Goal: Answer question/provide support: Share knowledge or assist other users

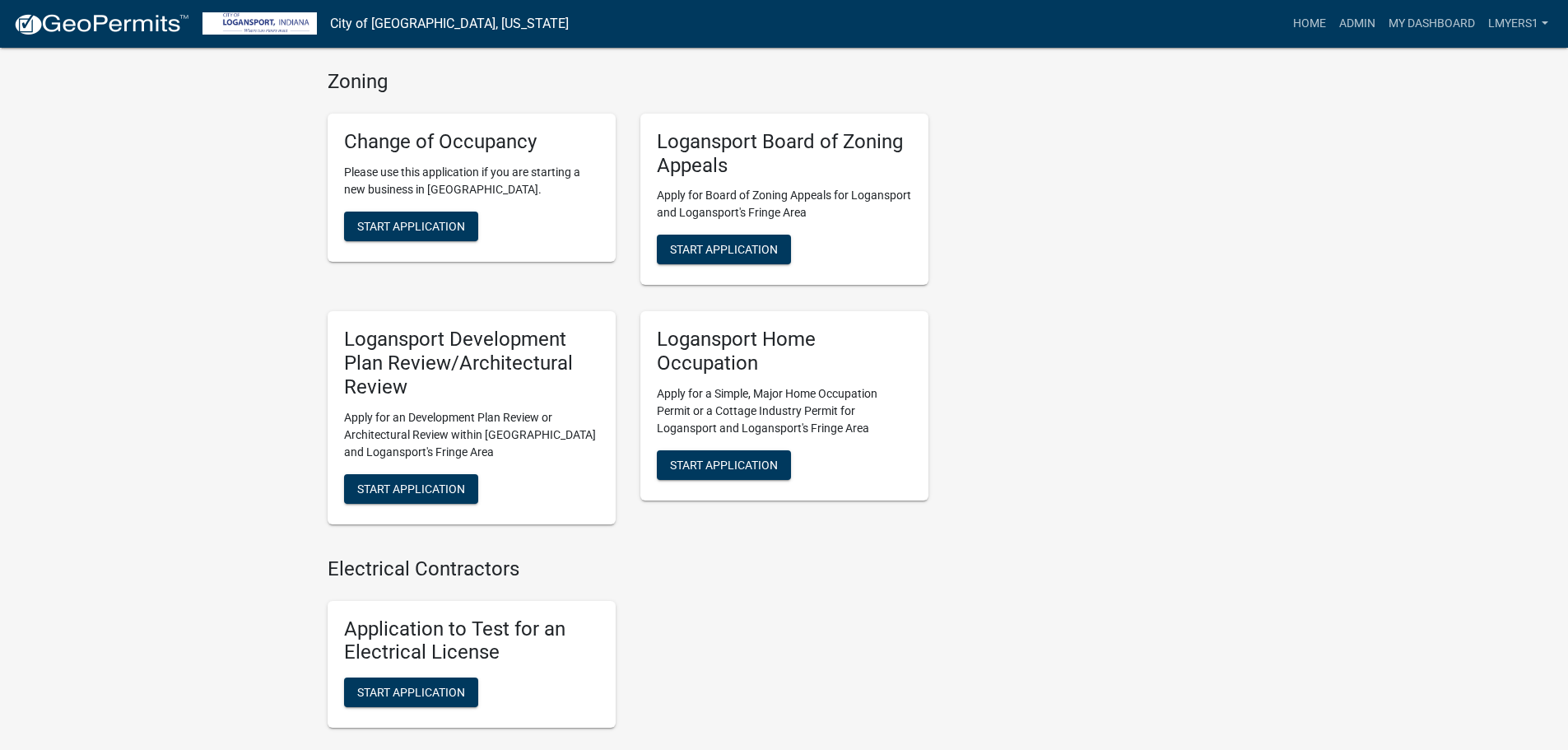
scroll to position [1482, 0]
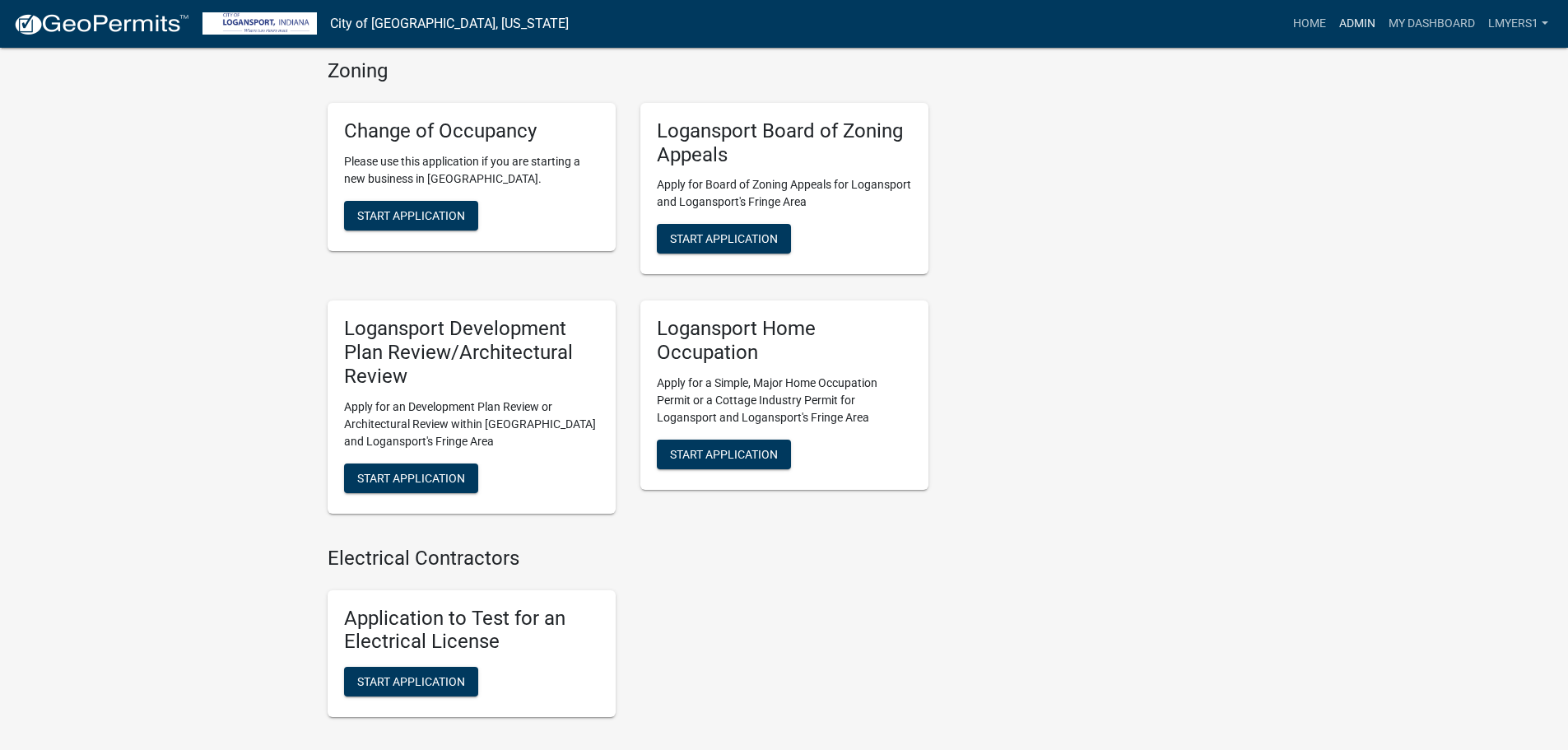
click at [1355, 23] on link "Admin" at bounding box center [1357, 24] width 49 height 32
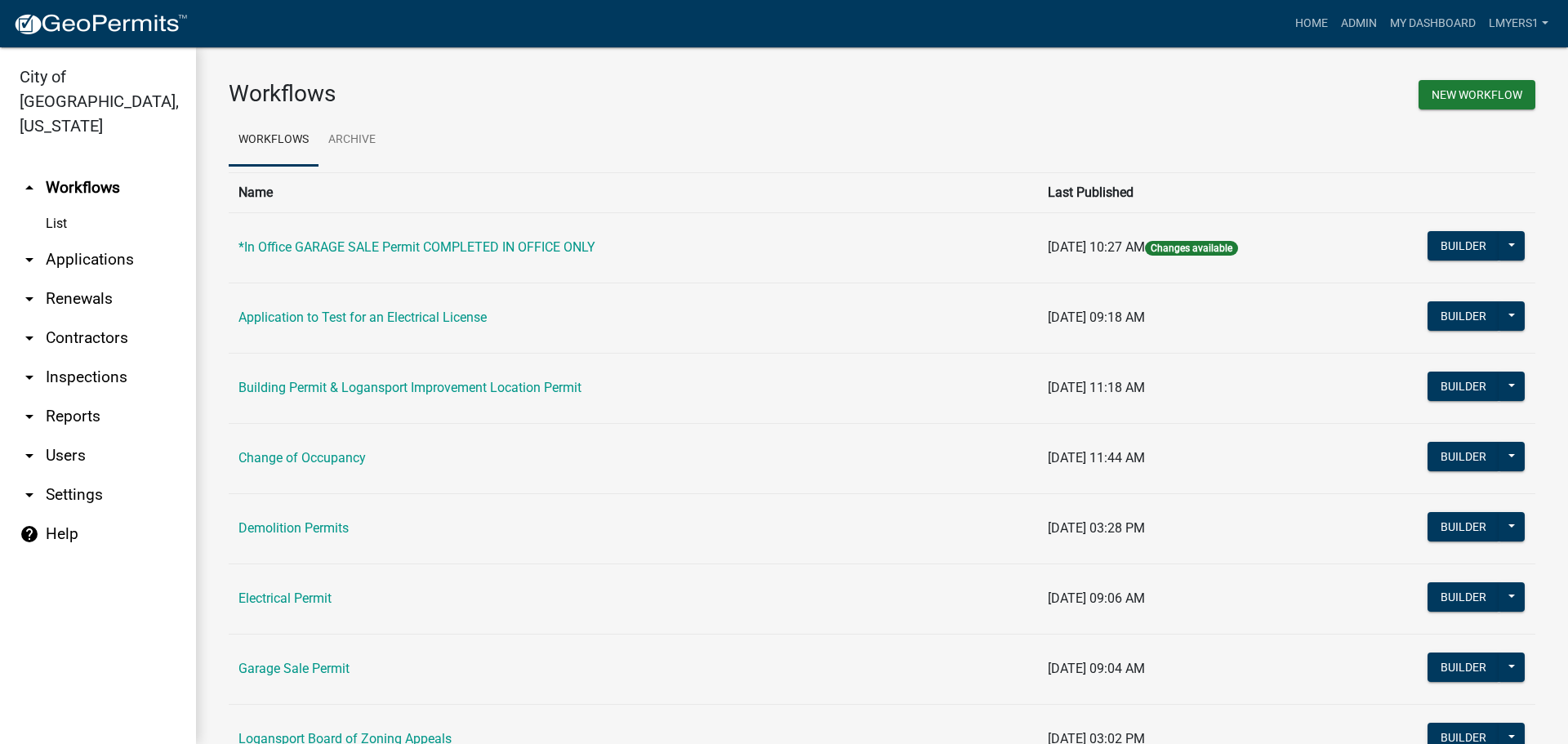
click at [62, 207] on link "List" at bounding box center [98, 223] width 196 height 32
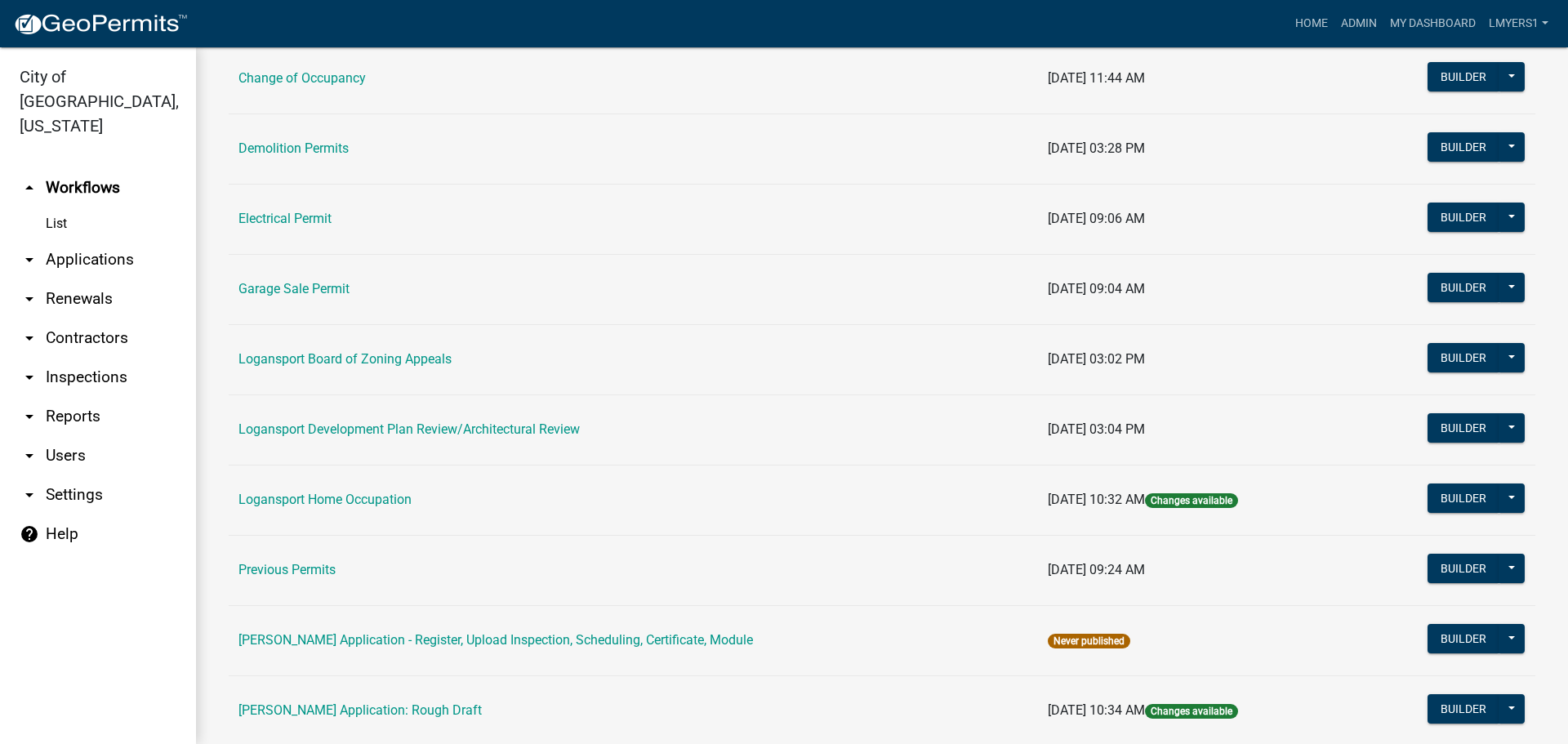
scroll to position [408, 0]
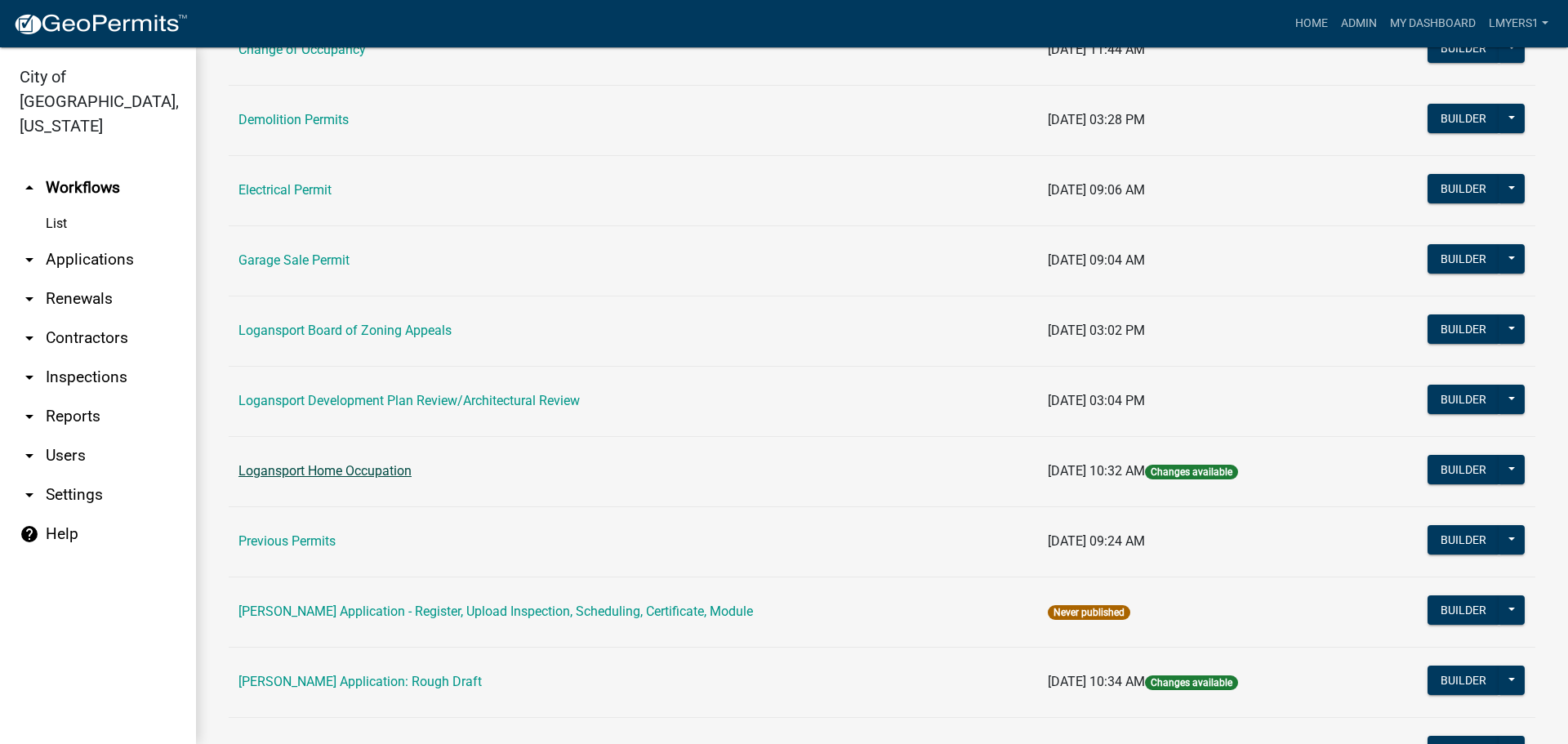
click at [307, 470] on link "Logansport Home Occupation" at bounding box center [325, 471] width 173 height 16
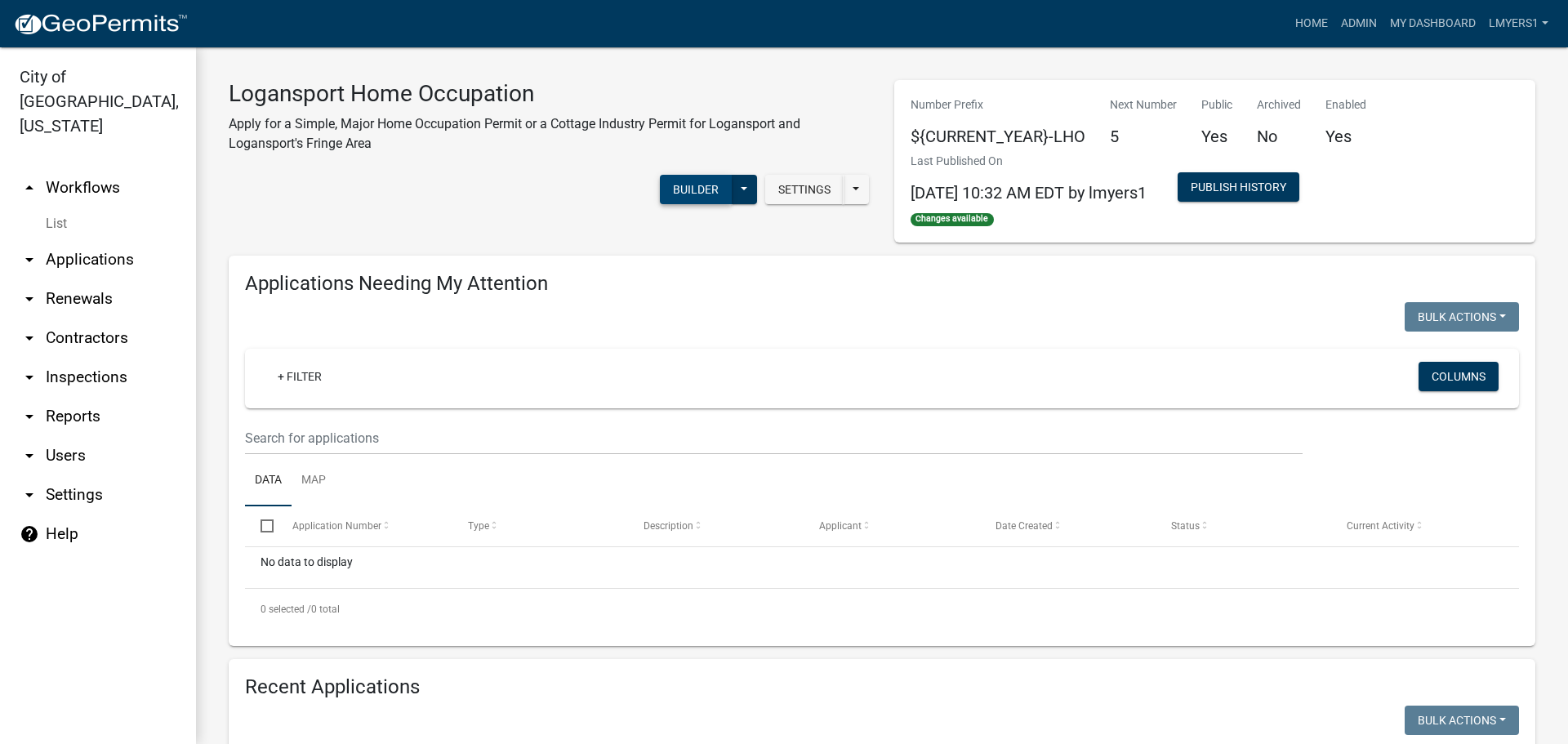
click at [687, 191] on button "Builder" at bounding box center [696, 190] width 72 height 30
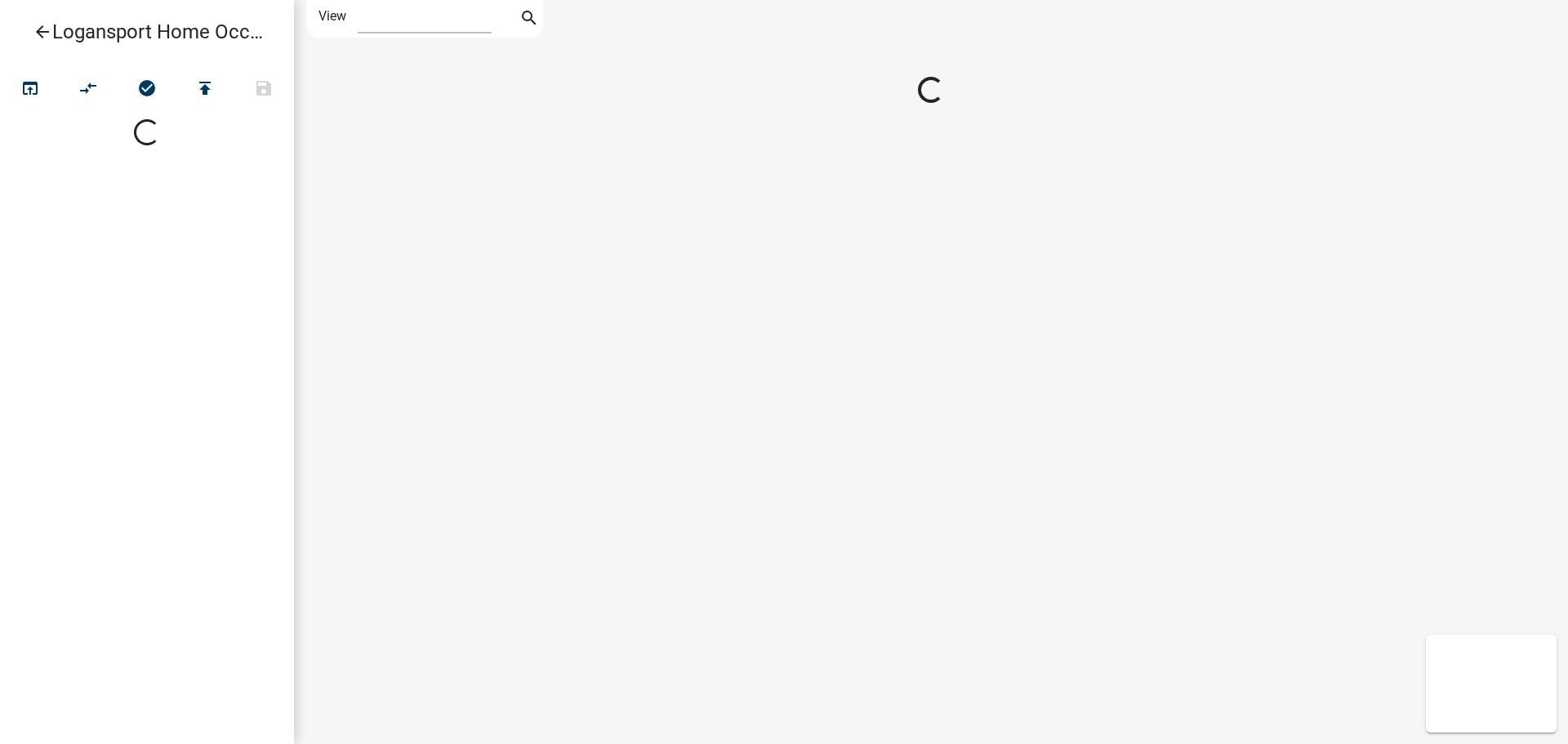
select select "1"
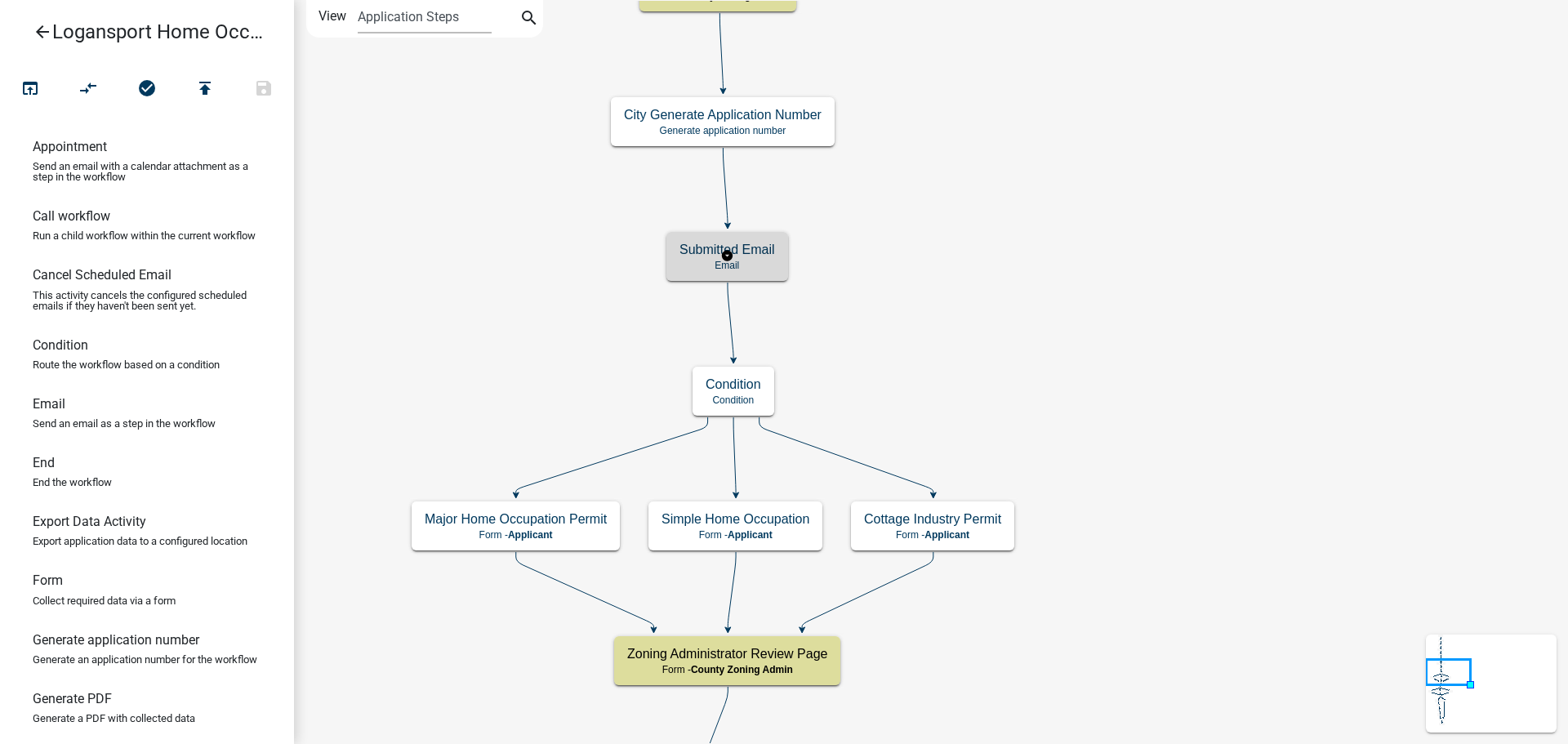
click at [733, 264] on p "Email" at bounding box center [726, 265] width 95 height 11
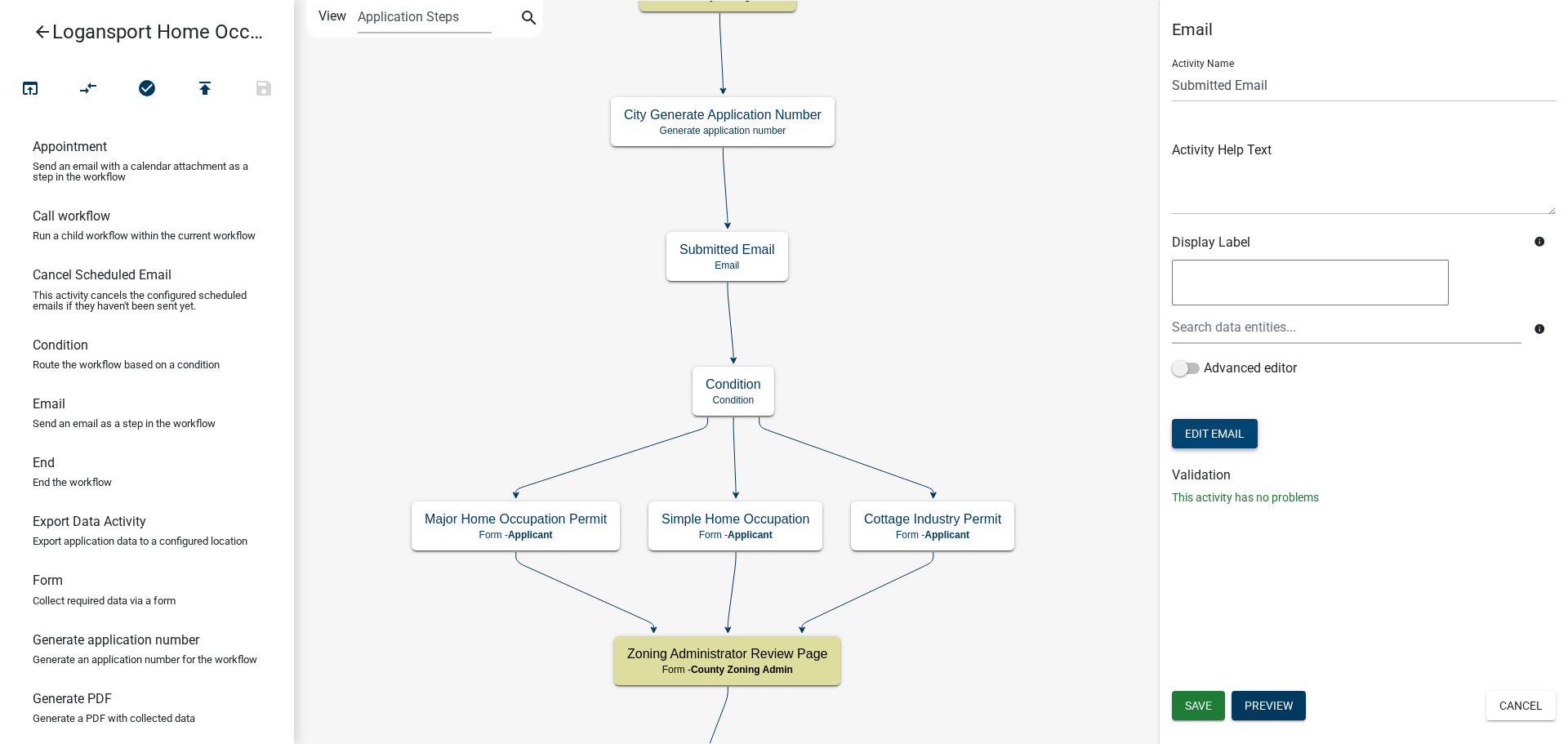
click at [1206, 431] on button "Edit Email" at bounding box center [1215, 434] width 86 height 30
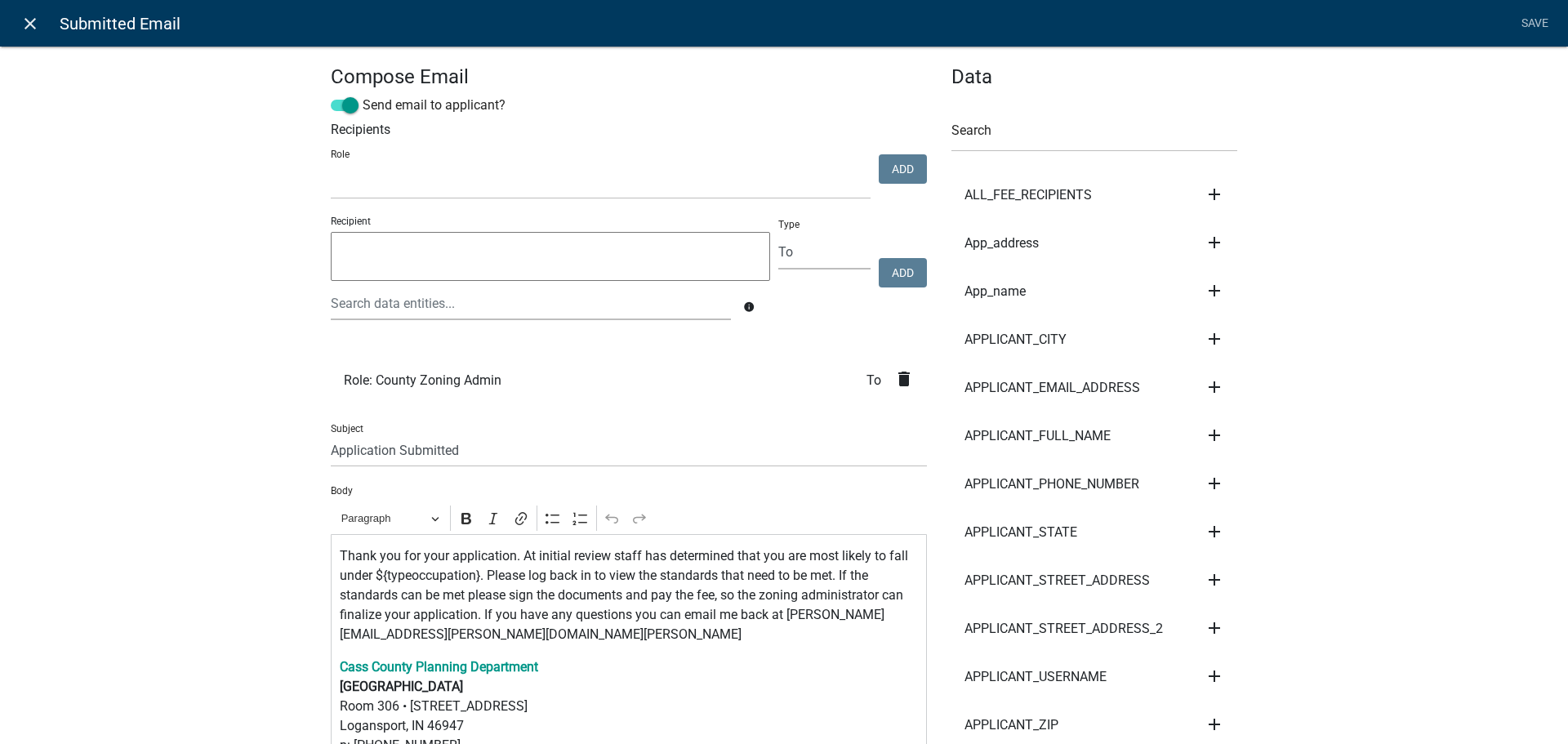
click at [29, 20] on icon "close" at bounding box center [30, 24] width 19 height 19
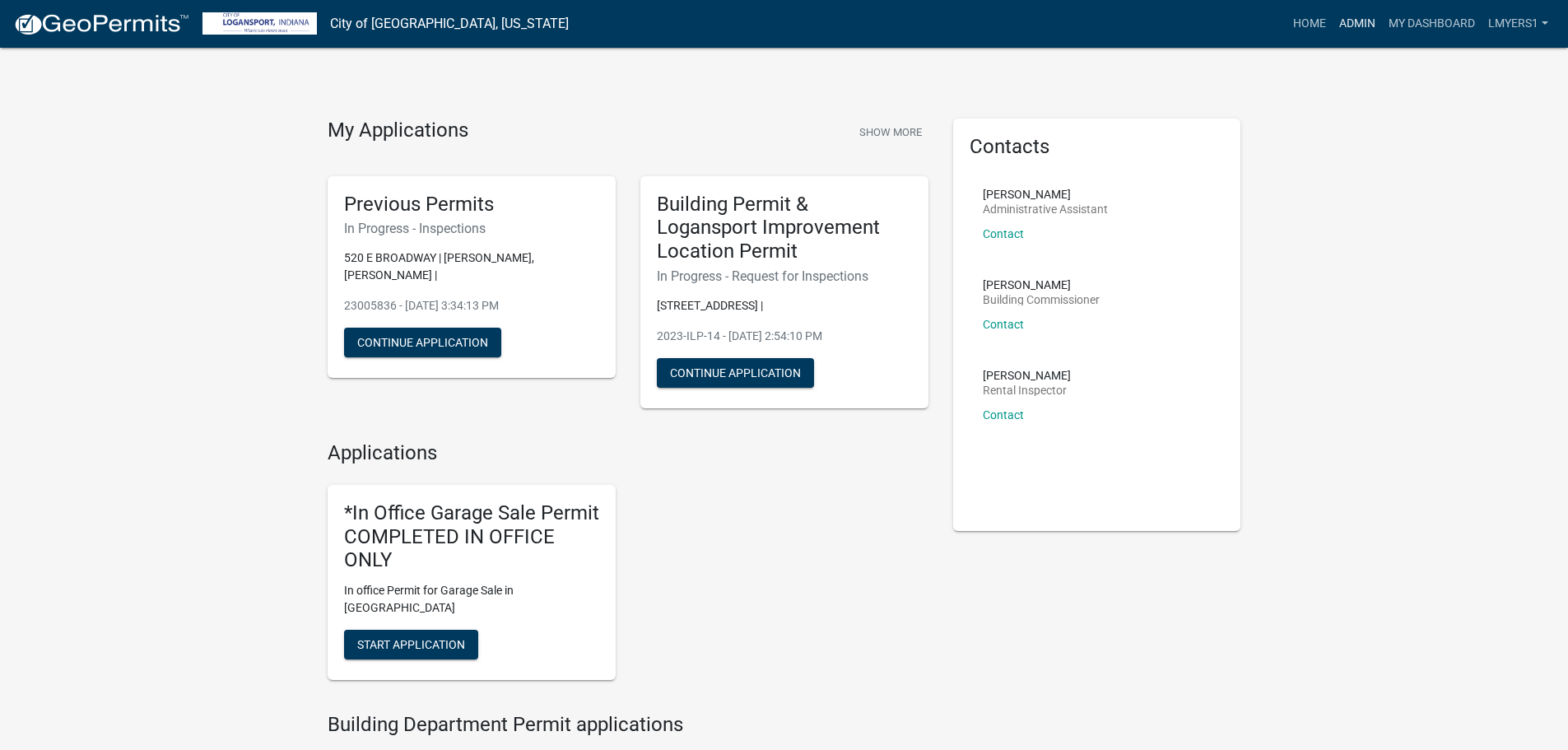
click at [1348, 17] on link "Admin" at bounding box center [1357, 24] width 49 height 32
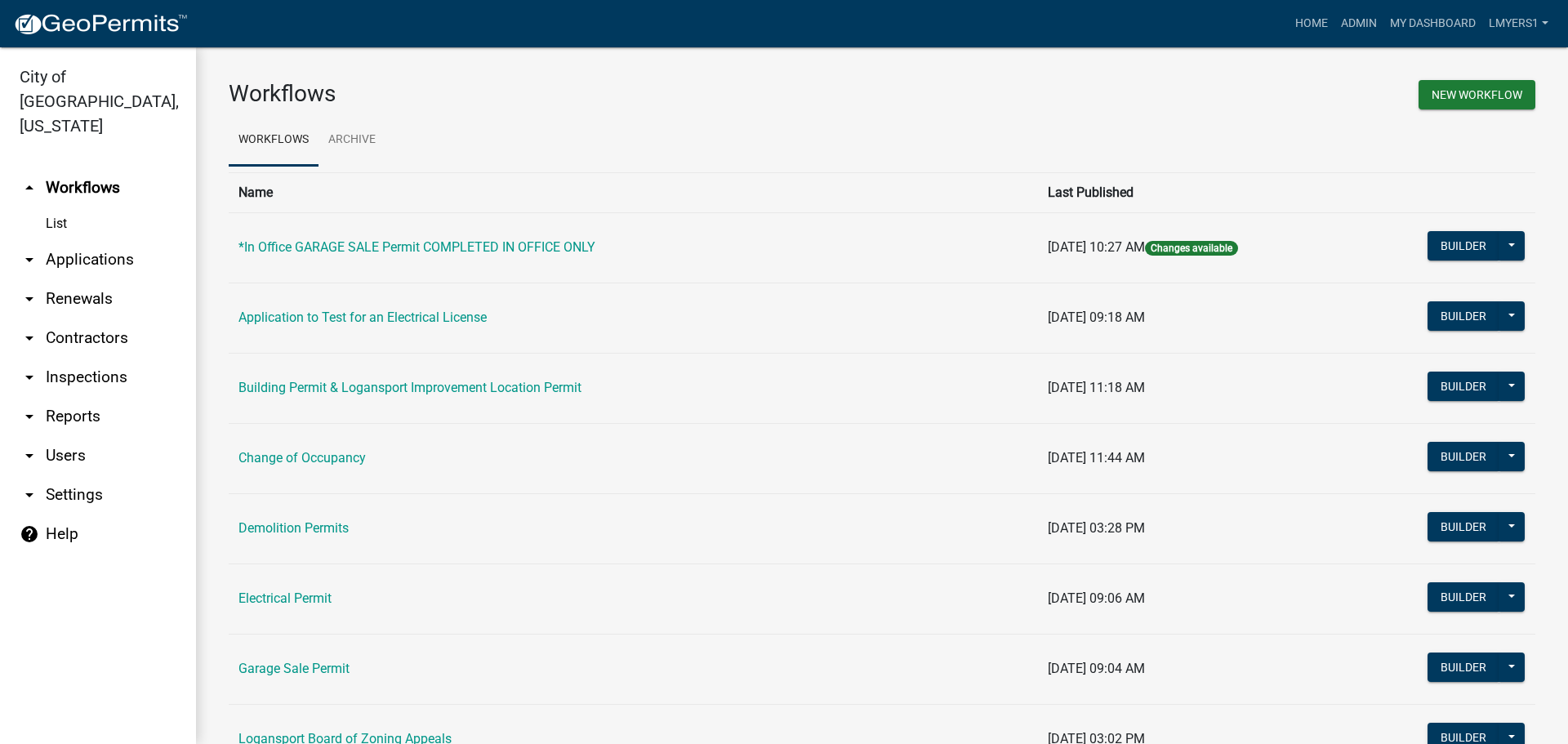
click at [65, 240] on link "arrow_drop_down Applications" at bounding box center [98, 260] width 196 height 39
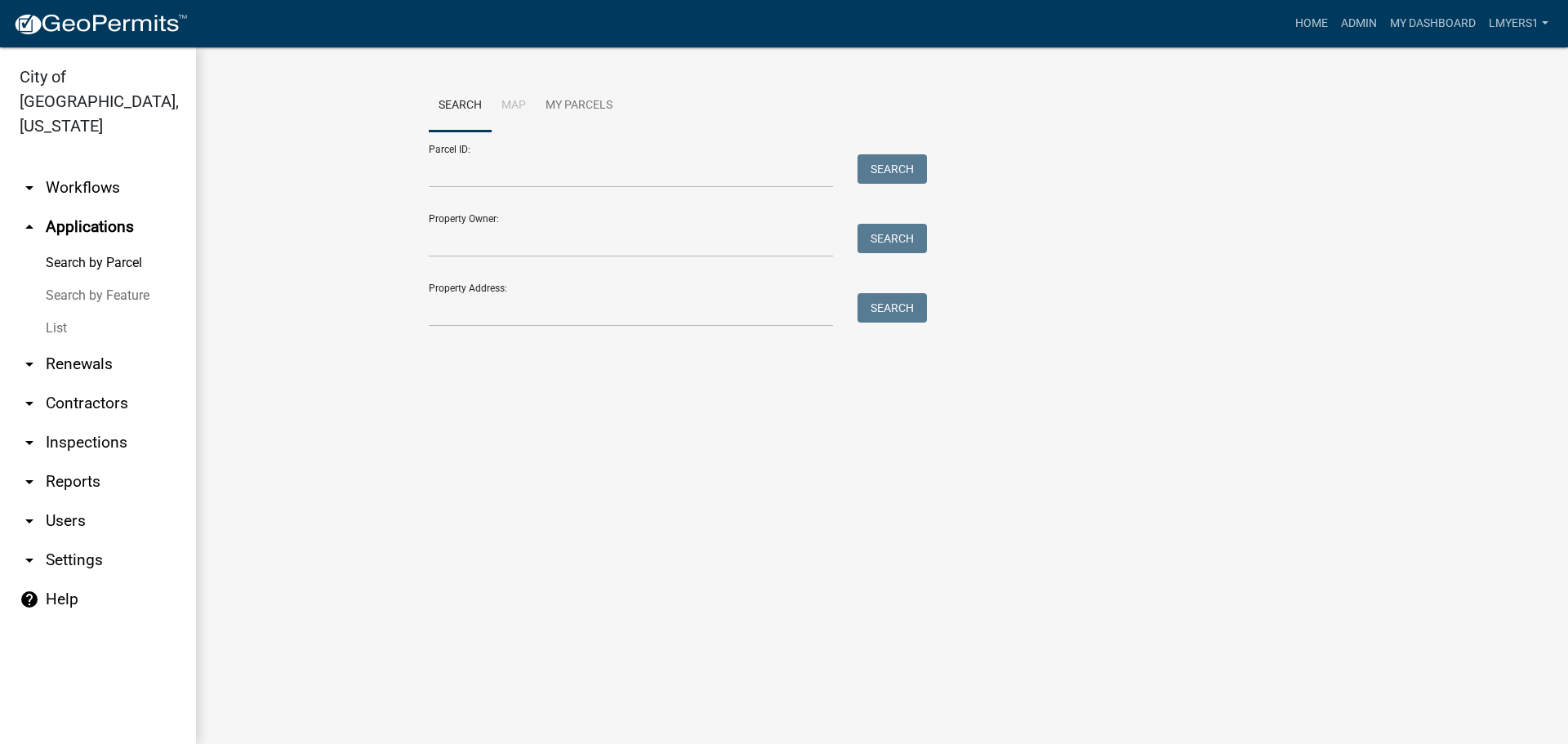
click at [53, 312] on link "List" at bounding box center [98, 328] width 196 height 32
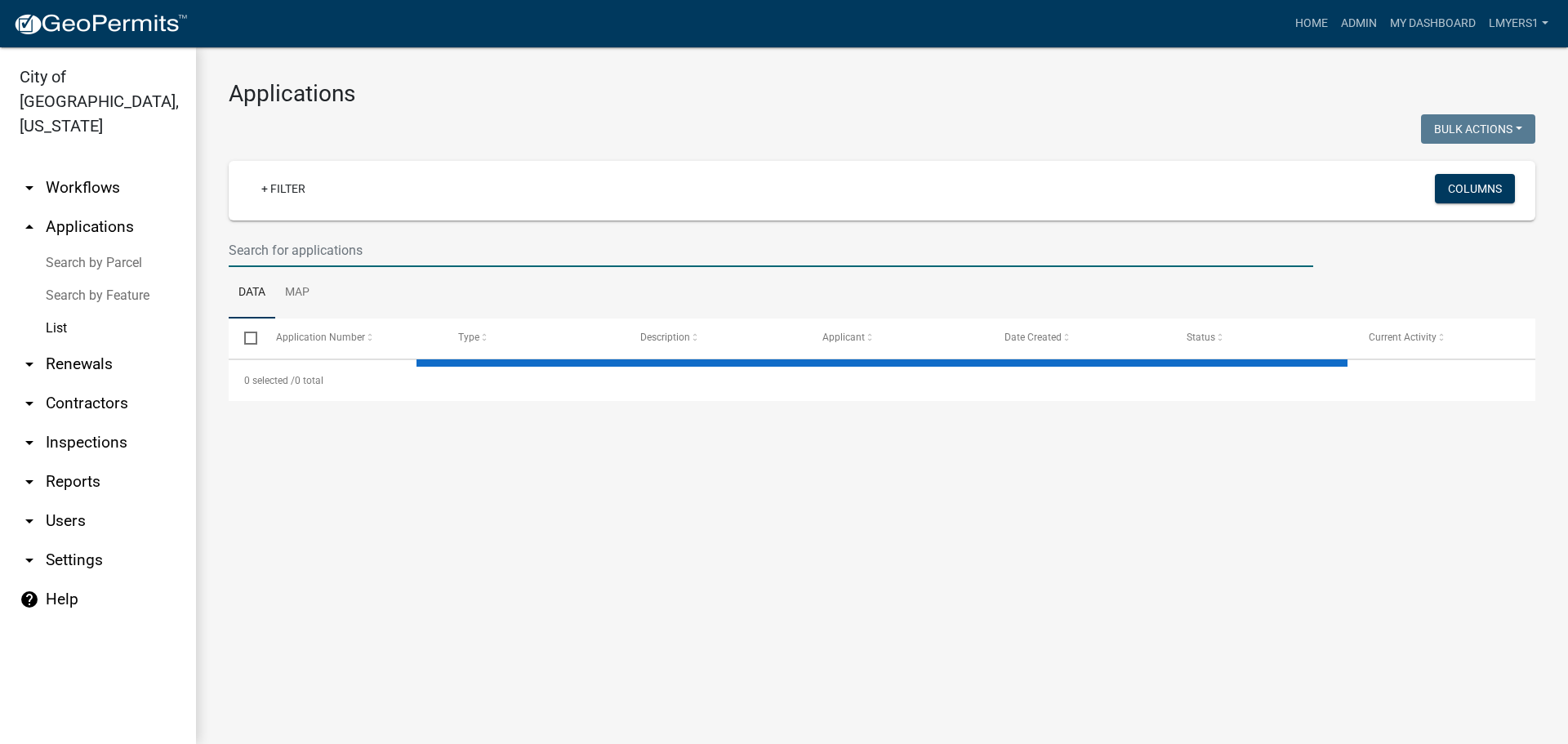
click at [355, 256] on input "text" at bounding box center [771, 250] width 1085 height 33
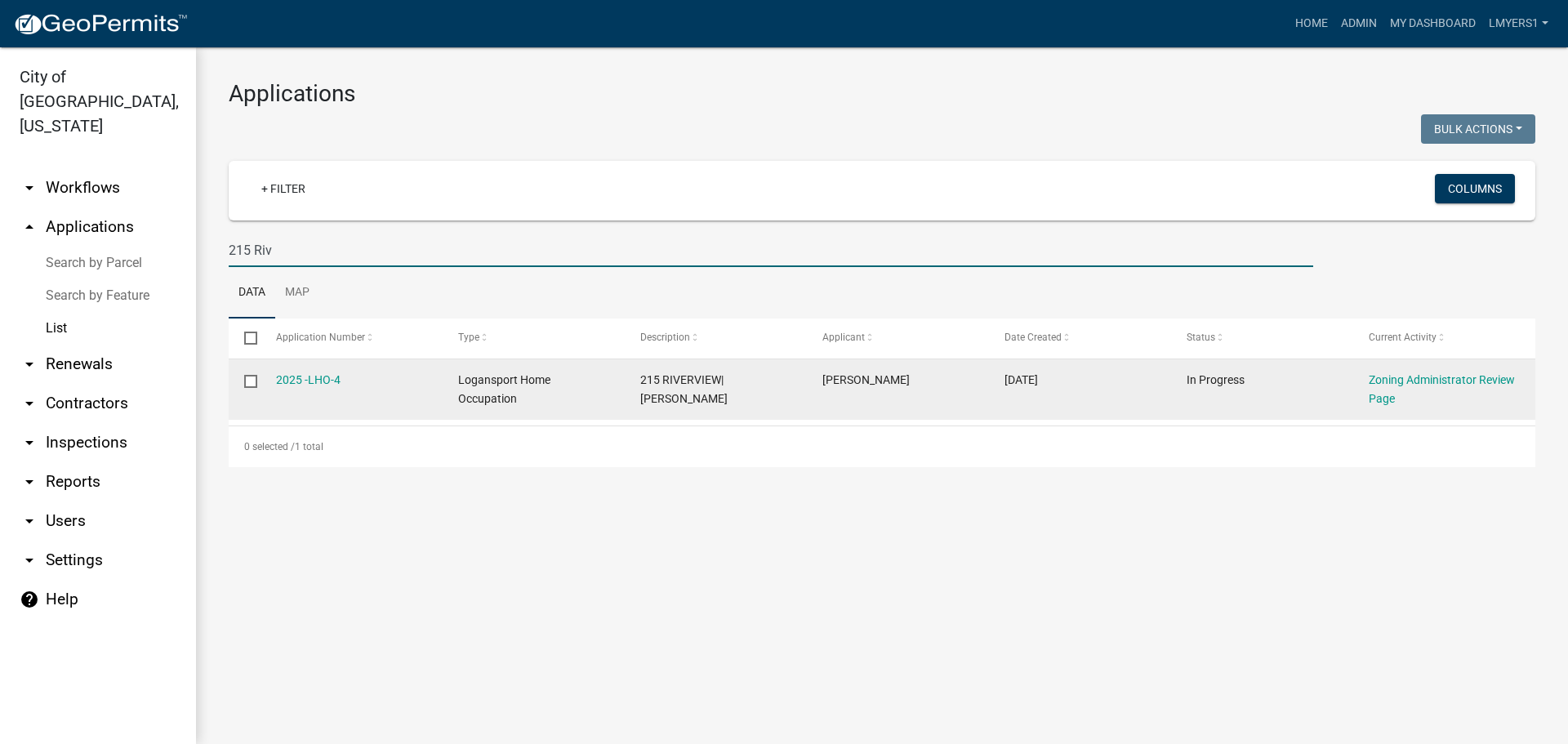
type input "215 Riv"
click at [343, 375] on div "2025 -LHO-4" at bounding box center [351, 379] width 151 height 18
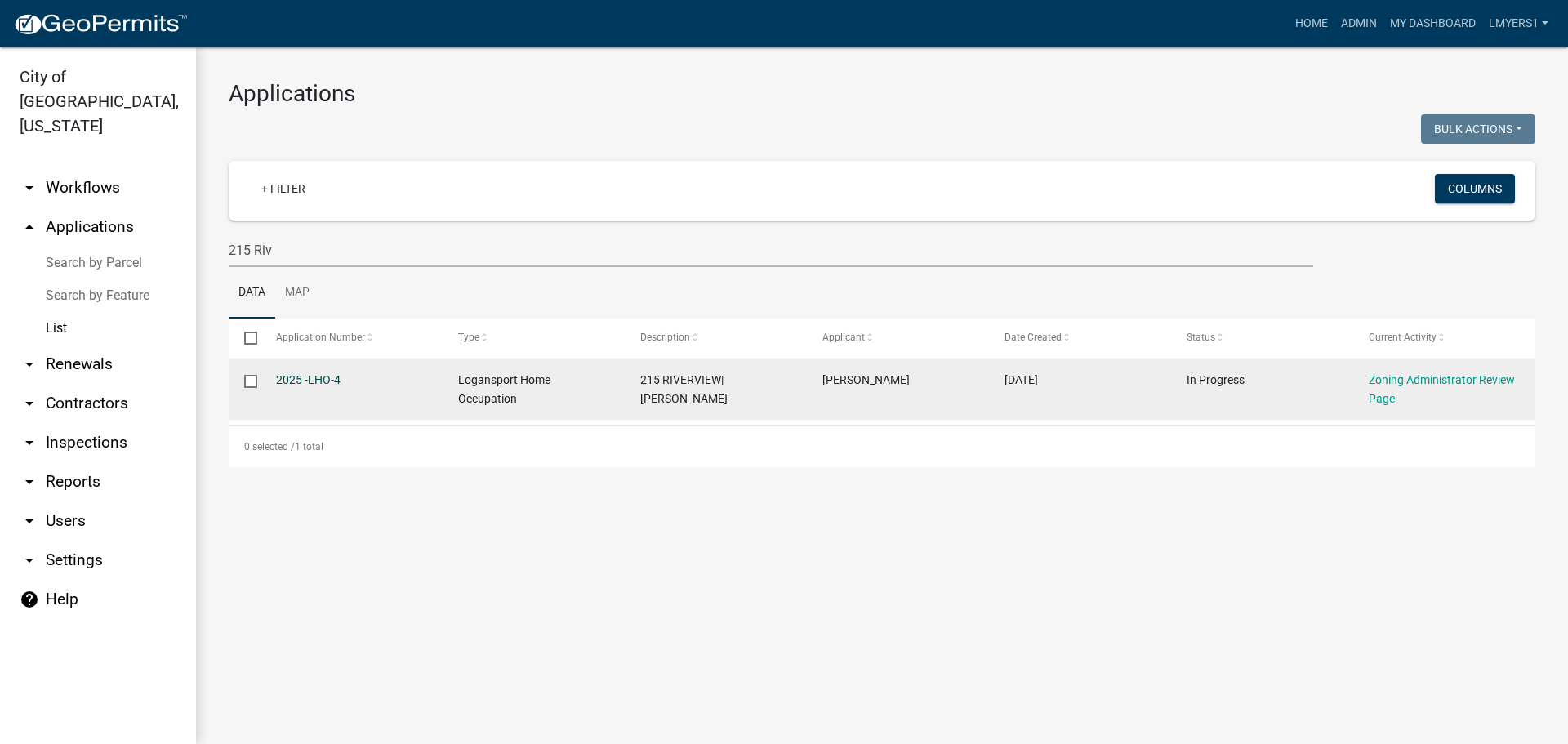
click at [333, 379] on link "2025 -LHO-4" at bounding box center [309, 379] width 65 height 13
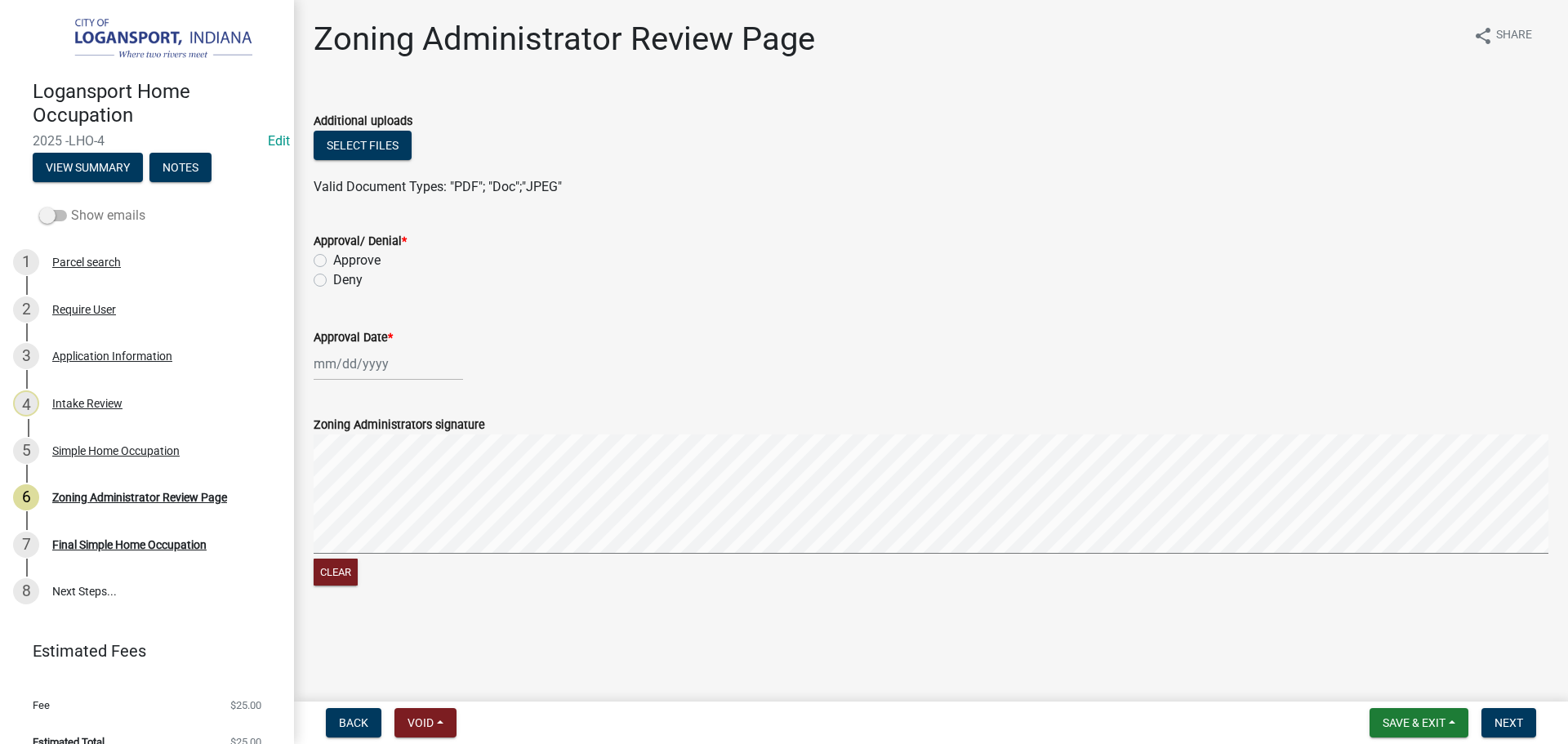
click at [52, 210] on span at bounding box center [53, 215] width 28 height 11
click at [71, 205] on input "Show emails" at bounding box center [71, 205] width 0 height 0
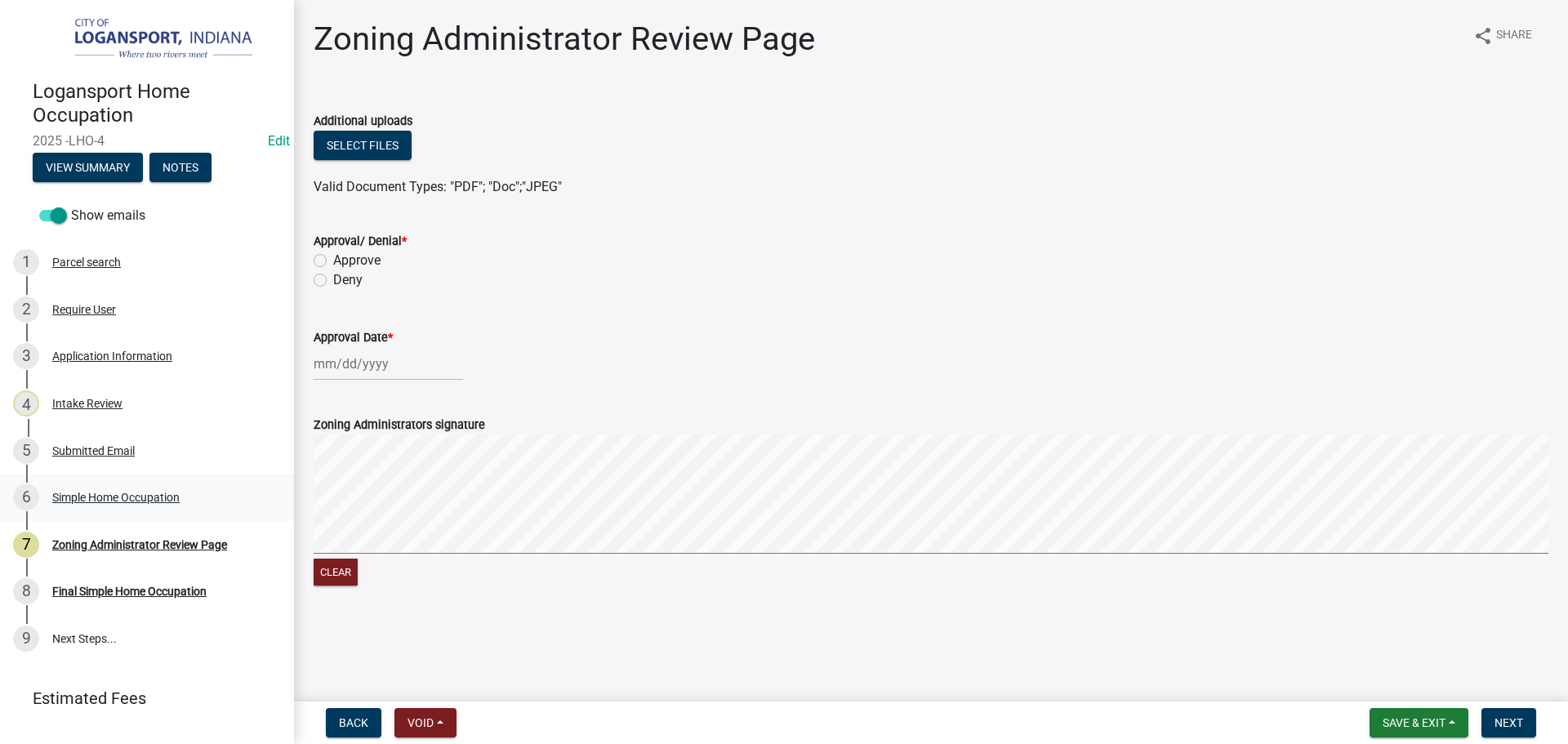
click at [143, 497] on div "Simple Home Occupation" at bounding box center [116, 497] width 128 height 11
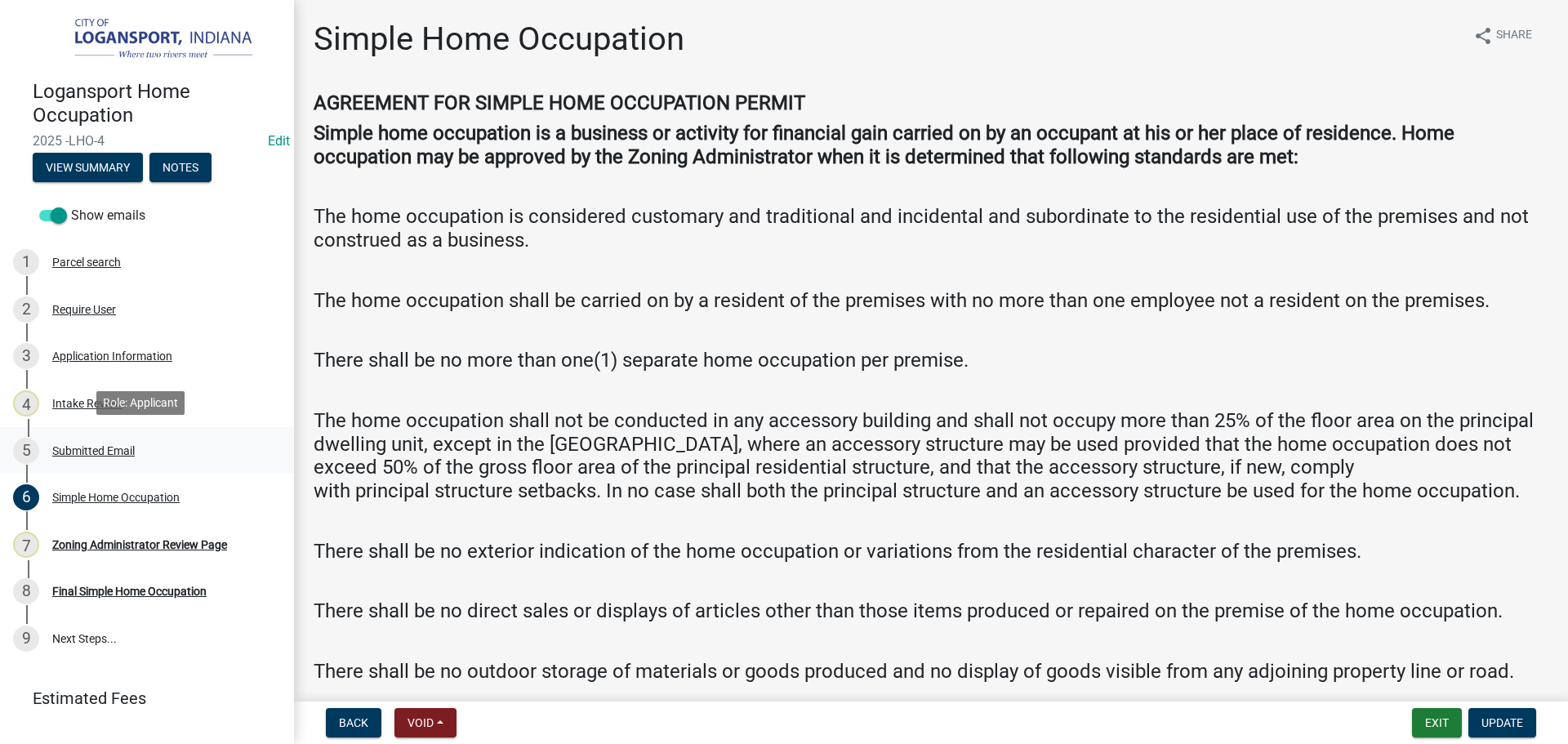
click at [95, 449] on div "Submitted Email" at bounding box center [94, 450] width 82 height 11
